Goal: Information Seeking & Learning: Learn about a topic

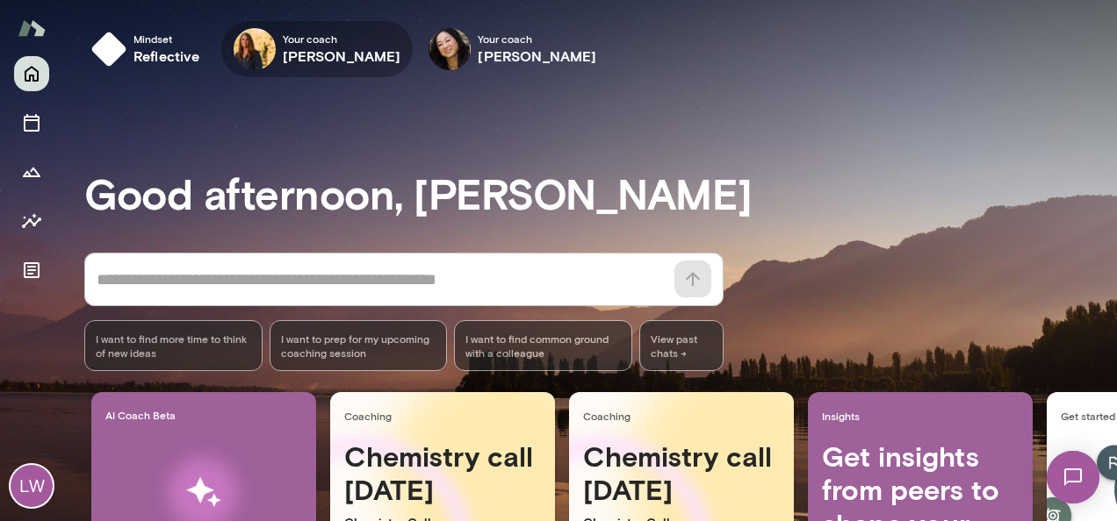
click at [327, 52] on h6 "[PERSON_NAME]" at bounding box center [342, 56] width 119 height 21
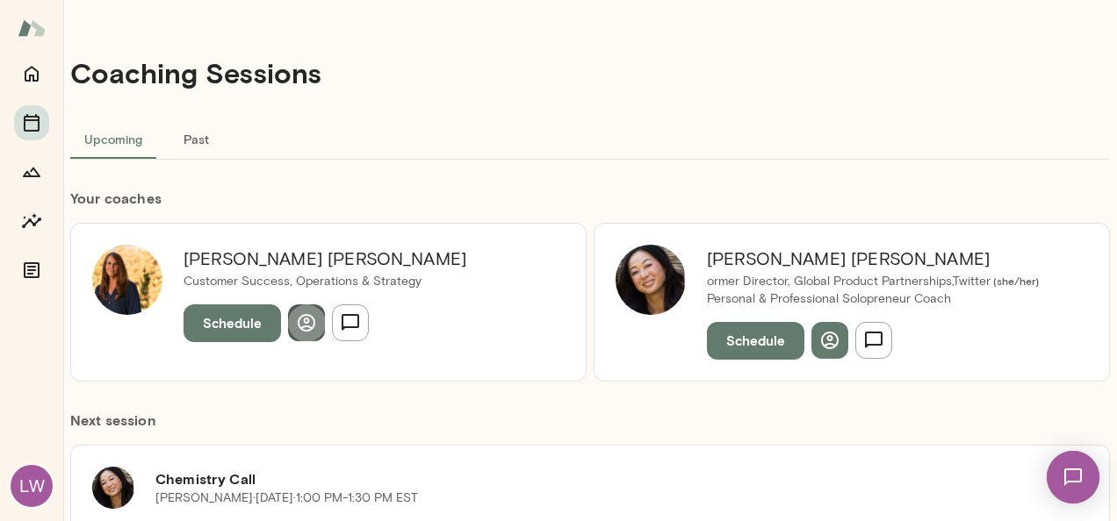
click at [313, 320] on icon "button" at bounding box center [307, 323] width 18 height 18
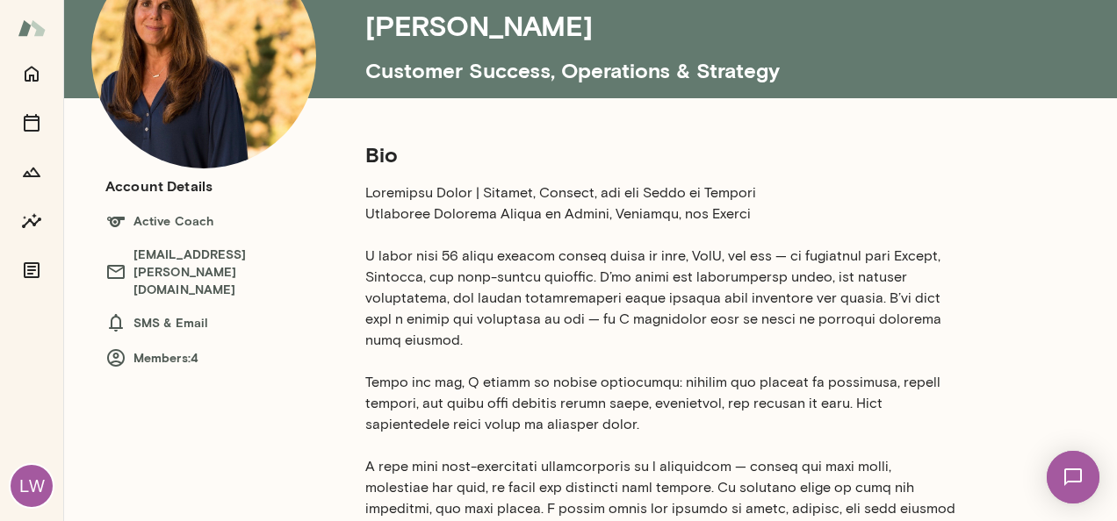
scroll to position [127, 0]
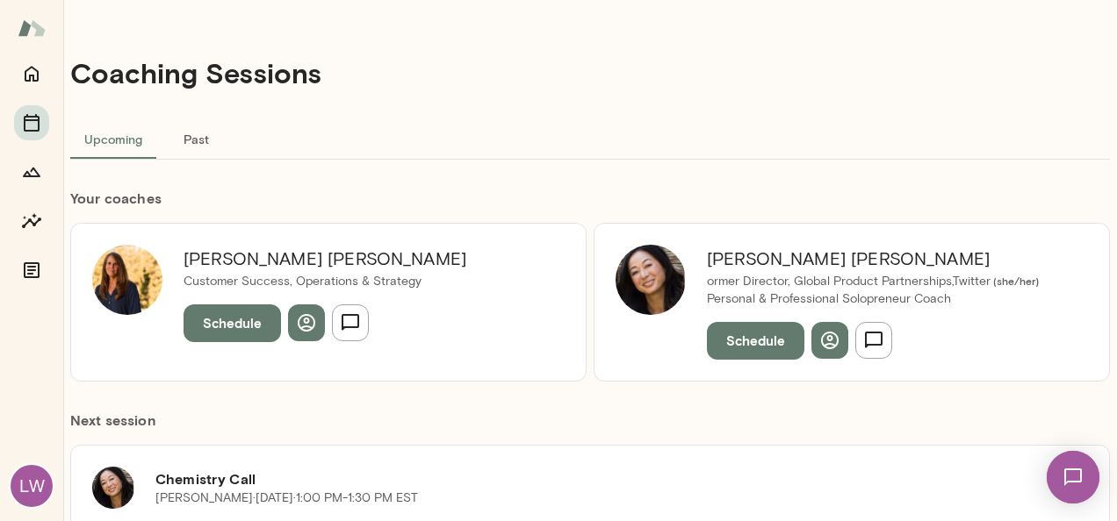
click at [736, 255] on h6 "[PERSON_NAME]" at bounding box center [873, 259] width 332 height 28
click at [819, 343] on icon "button" at bounding box center [829, 340] width 21 height 21
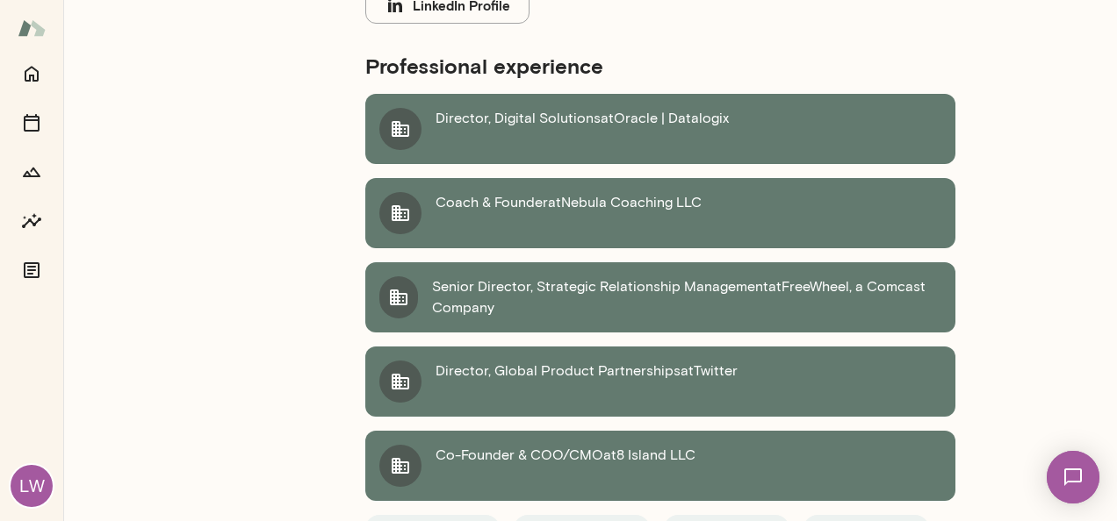
scroll to position [706, 0]
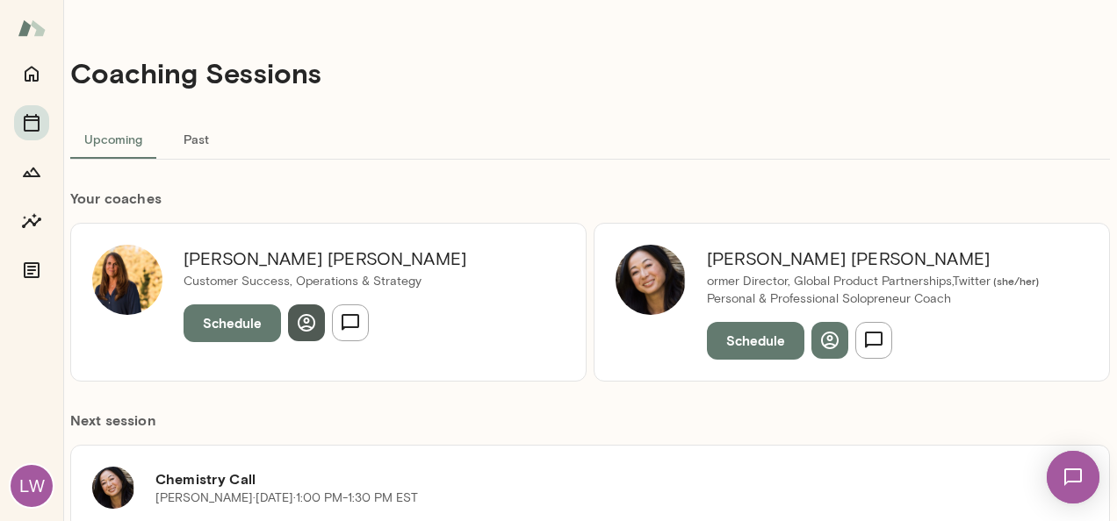
click at [307, 322] on icon "button" at bounding box center [307, 323] width 18 height 18
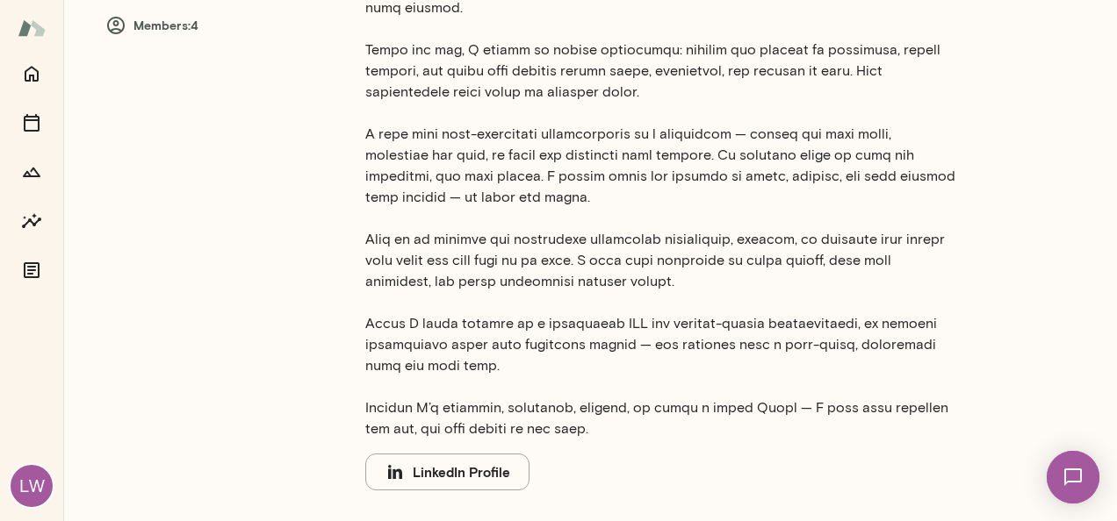
scroll to position [568, 0]
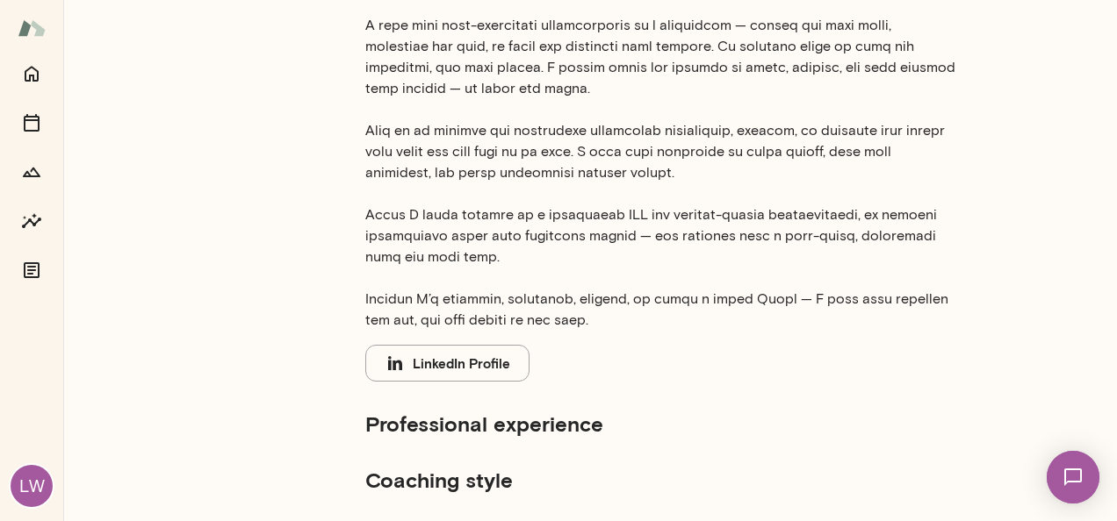
click at [498, 425] on h5 "Professional experience" at bounding box center [660, 424] width 590 height 28
click at [488, 492] on h5 "Coaching style" at bounding box center [660, 480] width 590 height 28
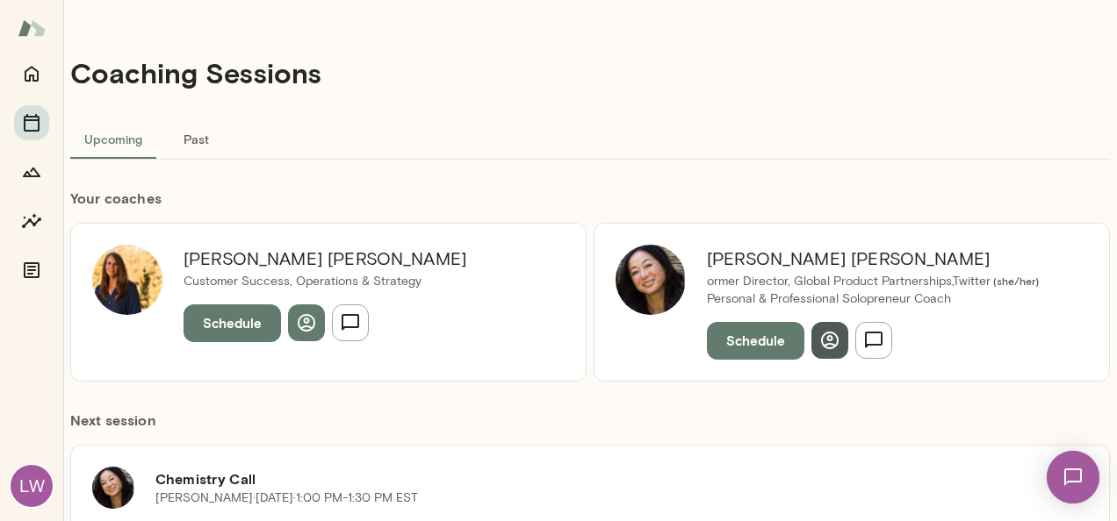
click at [827, 344] on icon "button" at bounding box center [829, 340] width 21 height 21
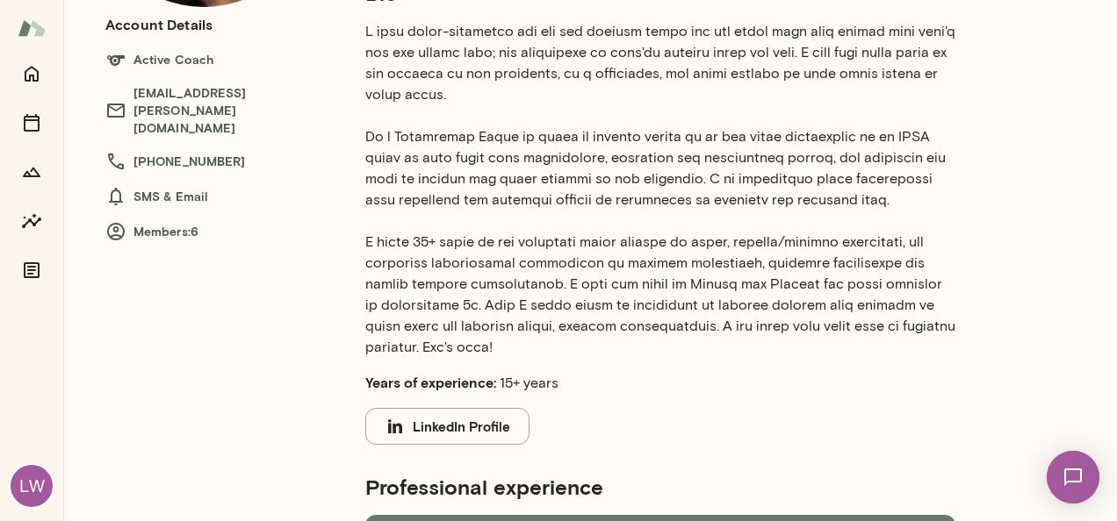
scroll to position [239, 0]
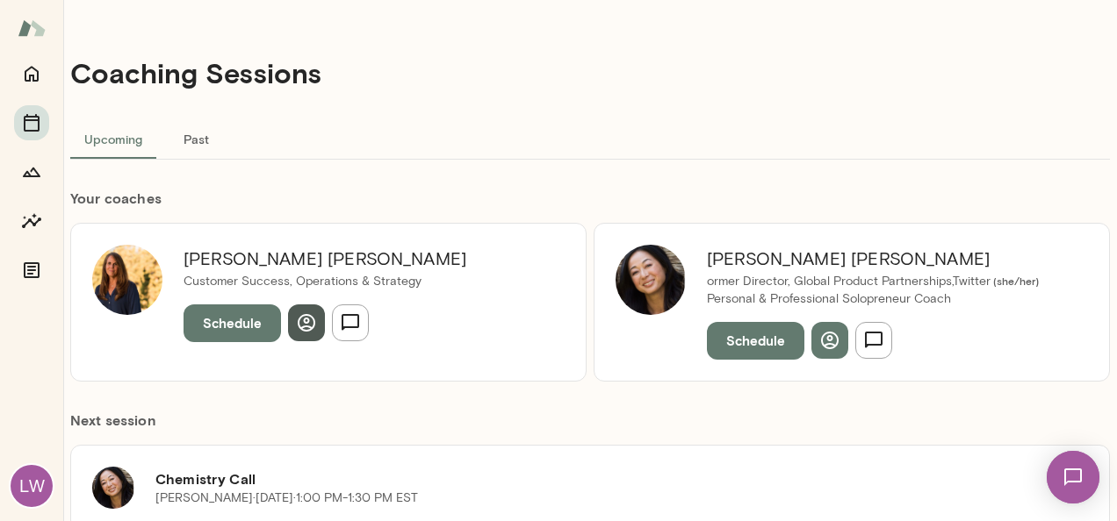
click at [313, 326] on icon "button" at bounding box center [307, 323] width 18 height 18
